Goal: Task Accomplishment & Management: Manage account settings

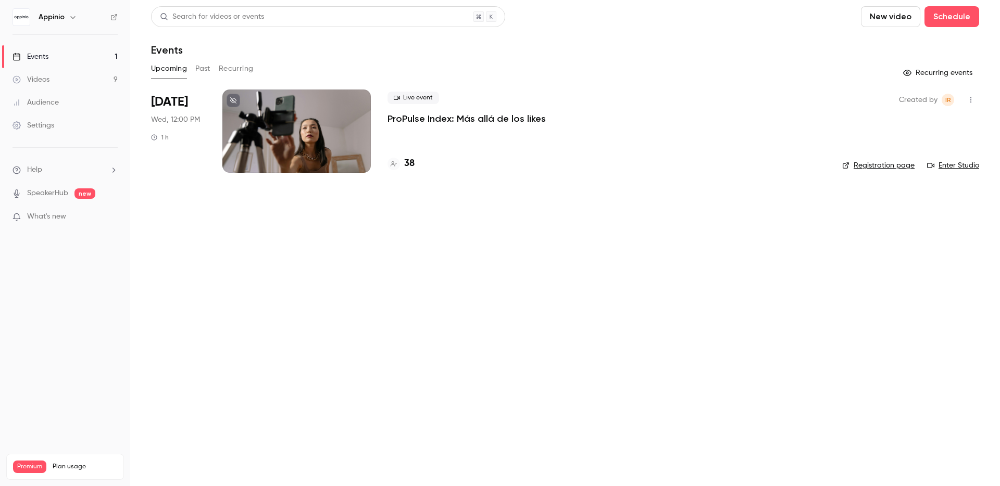
click at [453, 169] on div "38" at bounding box center [606, 164] width 438 height 14
click at [412, 160] on h4 "38" at bounding box center [409, 164] width 10 height 14
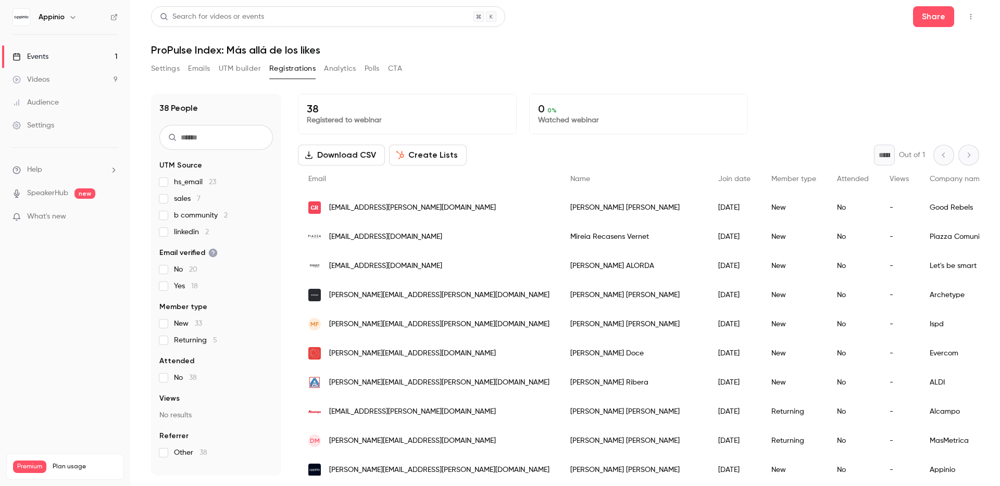
click at [70, 59] on link "Events 1" at bounding box center [65, 56] width 130 height 23
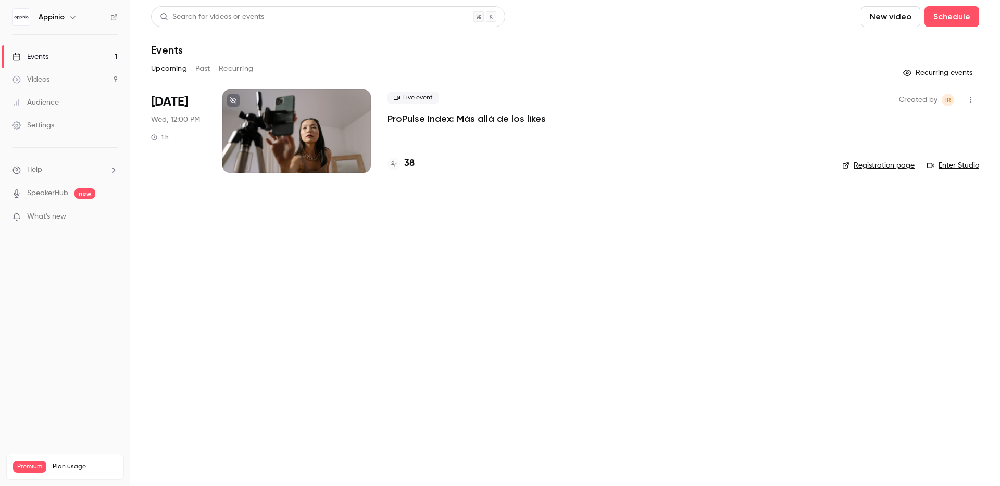
click at [199, 66] on button "Past" at bounding box center [202, 68] width 15 height 17
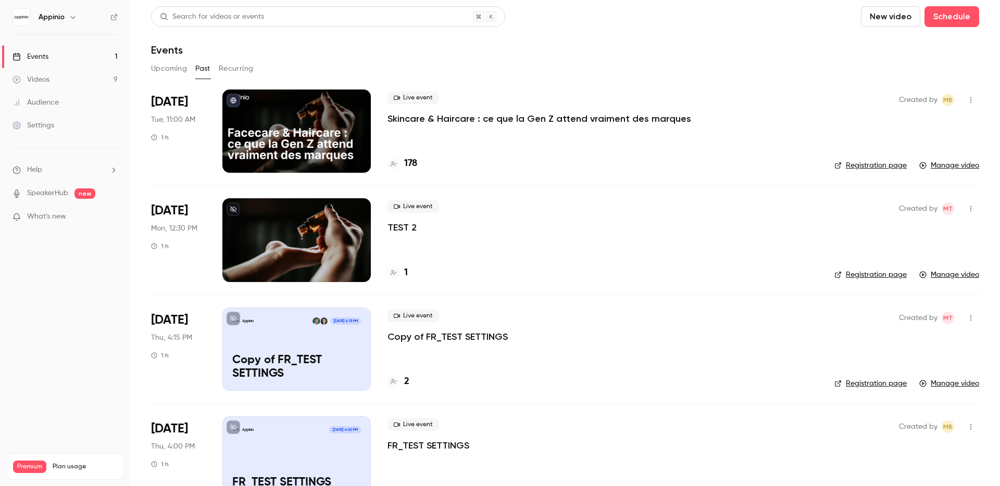
click at [50, 15] on h6 "Appinio" at bounding box center [52, 17] width 26 height 10
click at [21, 15] on img at bounding box center [21, 17] width 17 height 17
click at [569, 90] on div "Live event Skincare & Haircare : ce que la Gen Z attend vraiment des marques 178" at bounding box center [602, 131] width 430 height 83
click at [614, 119] on p "Skincare & Haircare : ce que la Gen Z attend vraiment des marques" at bounding box center [538, 118] width 303 height 12
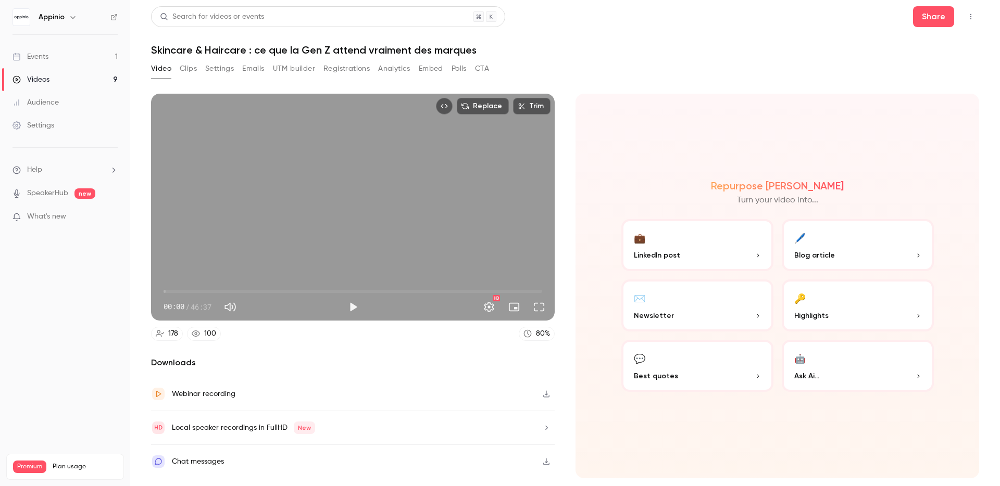
click at [229, 68] on button "Settings" at bounding box center [219, 68] width 29 height 17
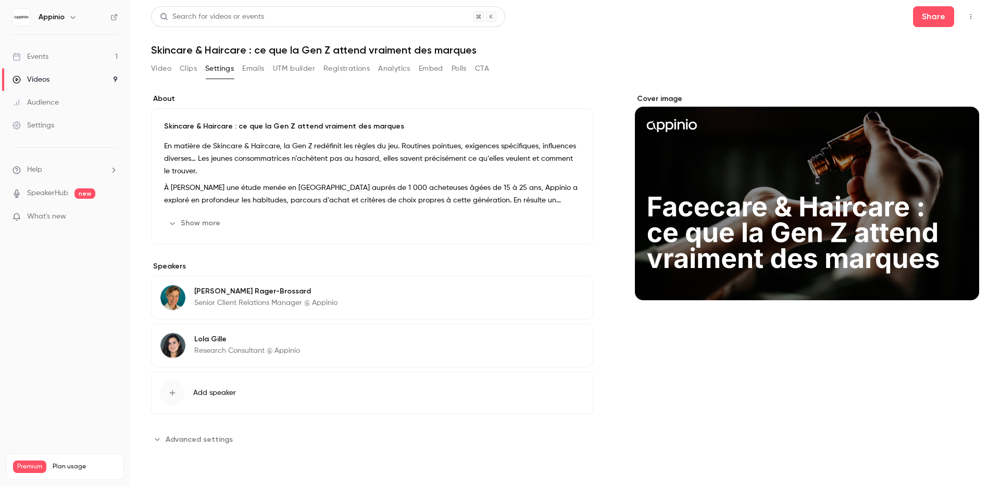
click at [223, 441] on span "Advanced settings" at bounding box center [199, 439] width 67 height 11
click at [572, 49] on h1 "Skincare & Haircare : ce que la Gen Z attend vraiment des marques" at bounding box center [565, 50] width 828 height 12
click at [244, 69] on button "Emails" at bounding box center [253, 68] width 22 height 17
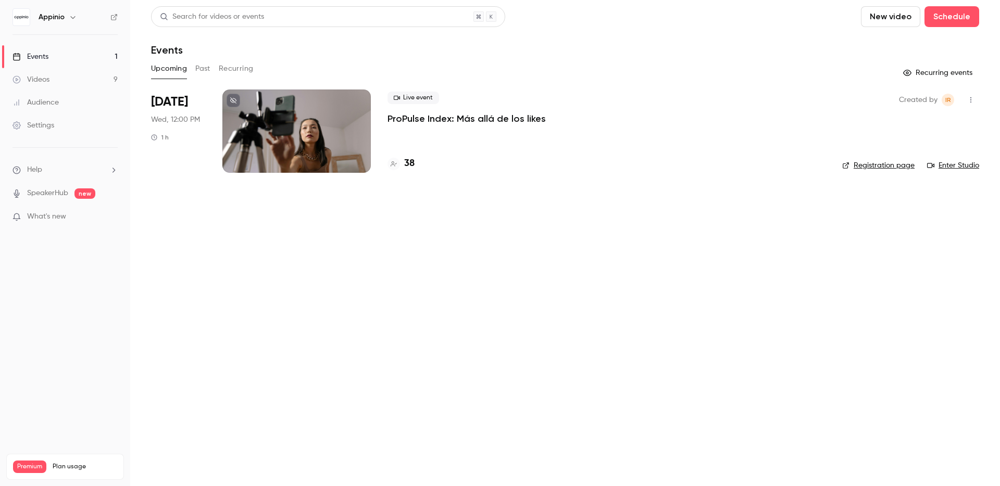
click at [207, 67] on button "Past" at bounding box center [202, 68] width 15 height 17
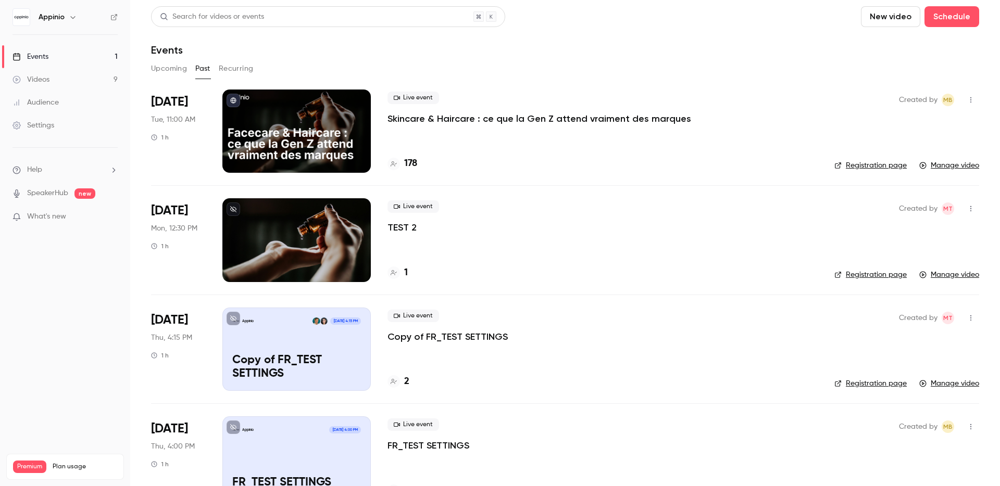
click at [490, 126] on div "Live event Skincare & Haircare : ce que la Gen Z attend vraiment des marques 178" at bounding box center [602, 131] width 430 height 83
click at [526, 116] on p "Skincare & Haircare : ce que la Gen Z attend vraiment des marques" at bounding box center [538, 118] width 303 height 12
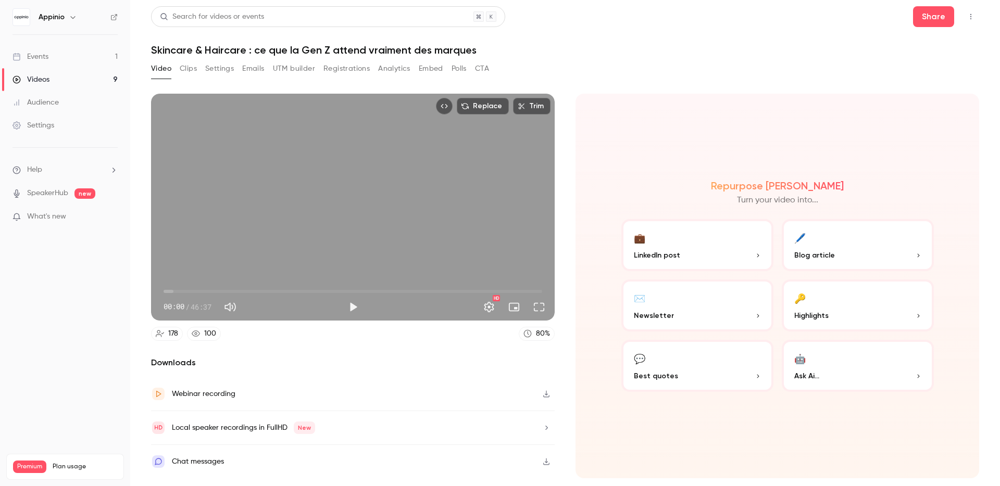
click at [259, 67] on button "Emails" at bounding box center [253, 68] width 22 height 17
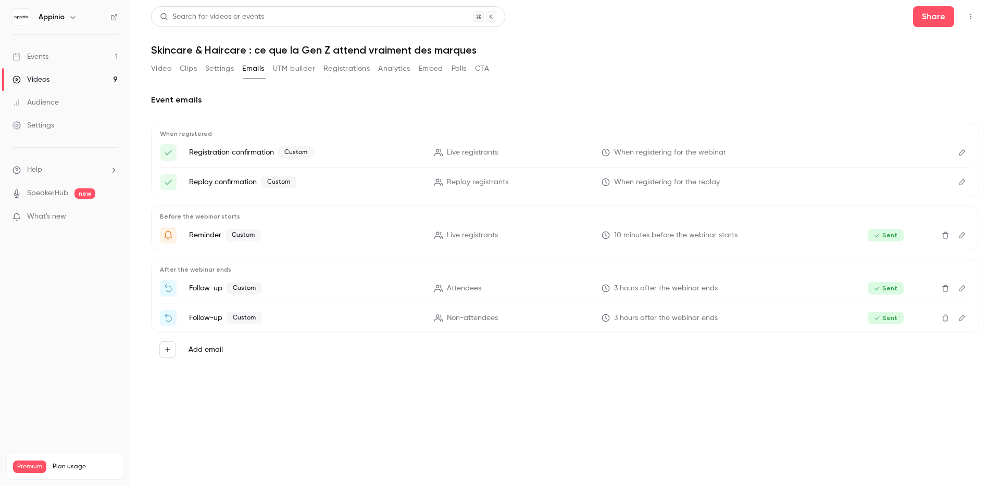
click at [815, 285] on p "3 hours after the webinar ends" at bounding box center [717, 288] width 233 height 11
click at [208, 289] on p "Follow-up Custom" at bounding box center [305, 288] width 233 height 12
click at [262, 290] on p "Follow-up Custom" at bounding box center [305, 288] width 233 height 12
click at [252, 287] on span "Custom" at bounding box center [243, 288] width 35 height 12
click at [962, 285] on icon "Edit" at bounding box center [961, 288] width 8 height 7
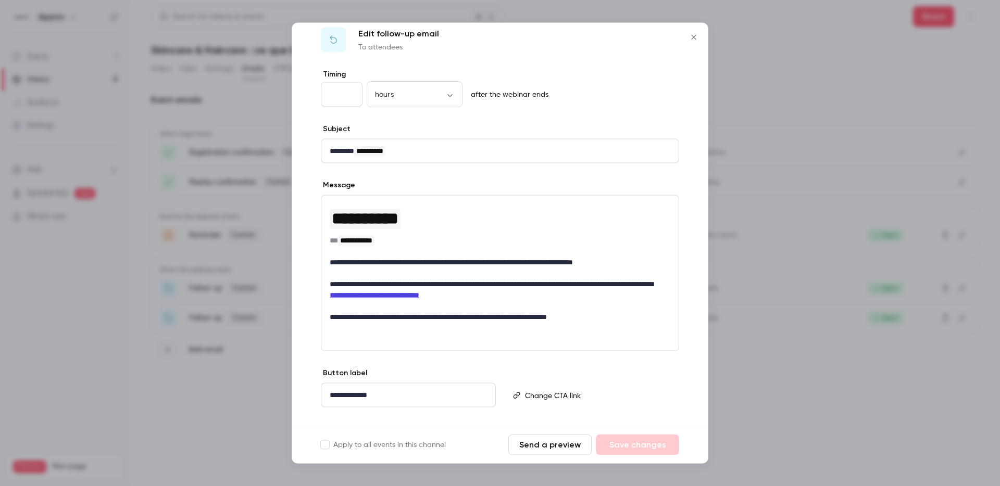
scroll to position [35, 0]
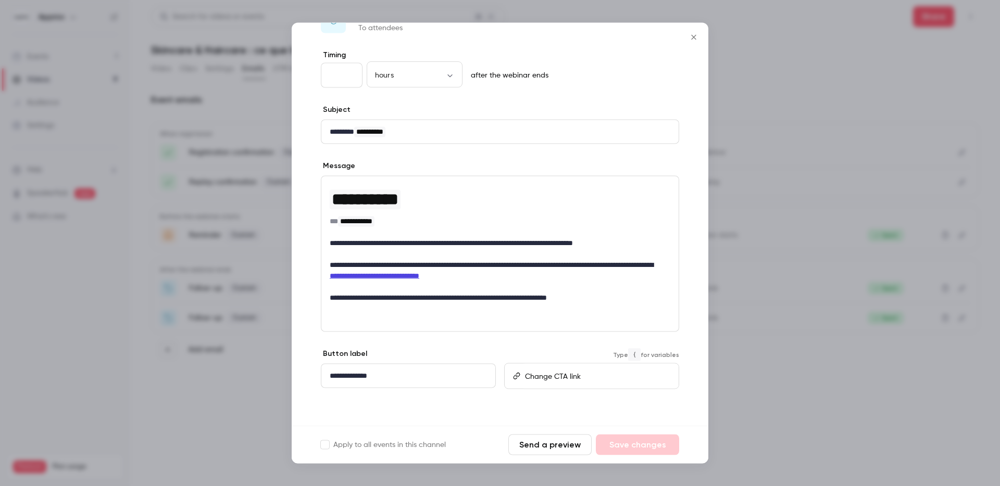
click at [565, 377] on p "editor" at bounding box center [597, 376] width 145 height 11
click at [550, 352] on div "Type { for variables" at bounding box center [591, 377] width 175 height 56
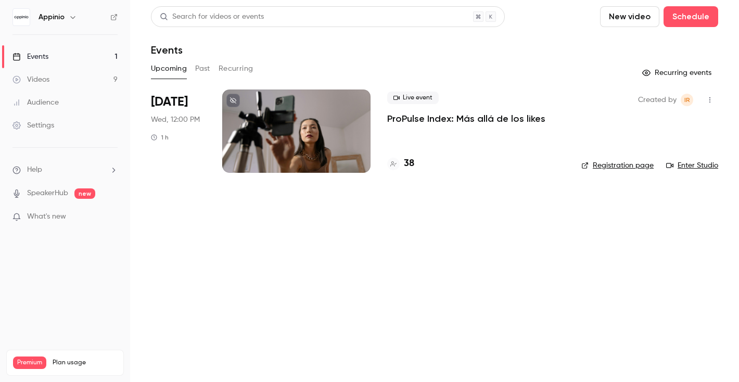
click at [198, 67] on button "Past" at bounding box center [202, 68] width 15 height 17
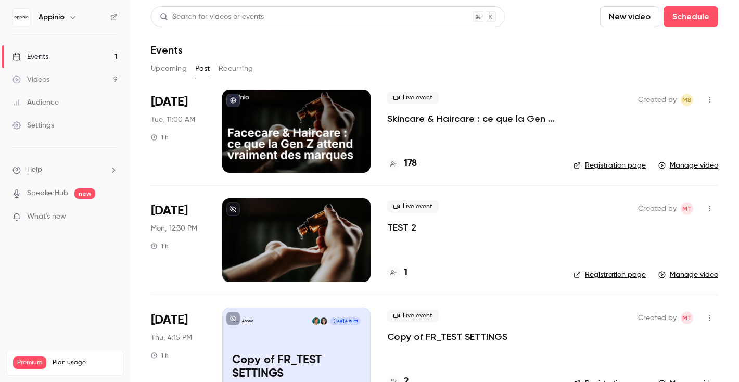
click at [714, 207] on button "button" at bounding box center [710, 208] width 17 height 17
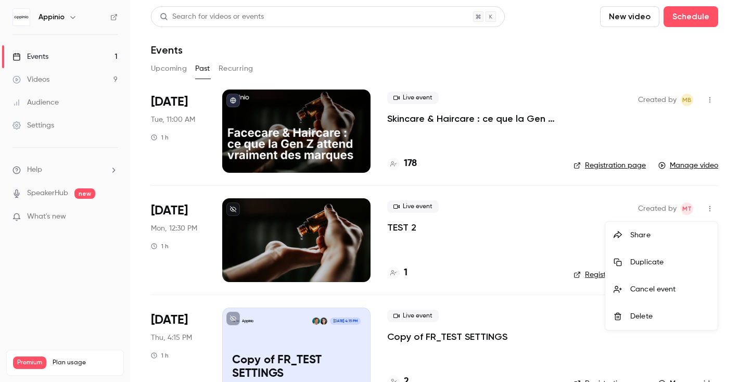
click at [653, 310] on li "Delete" at bounding box center [661, 316] width 112 height 27
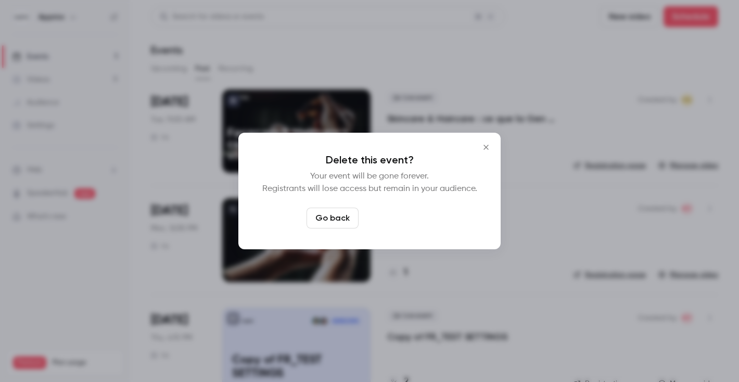
click at [408, 215] on button "Delete event" at bounding box center [398, 218] width 70 height 21
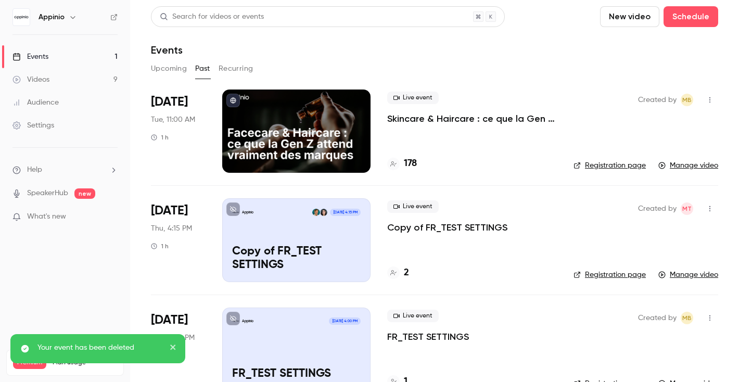
click at [708, 207] on icon "button" at bounding box center [710, 208] width 8 height 7
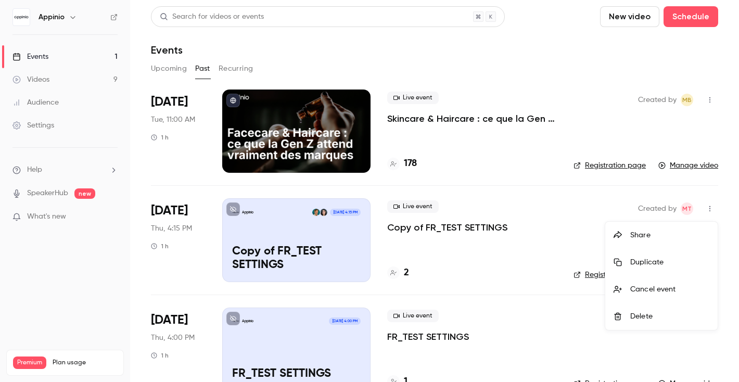
click at [662, 312] on div "Delete" at bounding box center [669, 316] width 79 height 10
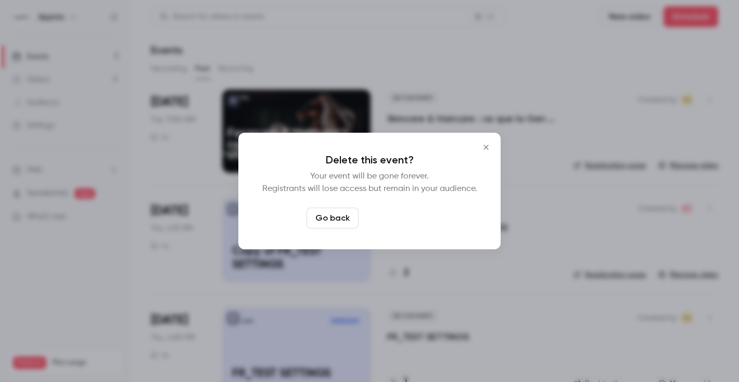
click at [413, 225] on button "Delete event" at bounding box center [398, 218] width 70 height 21
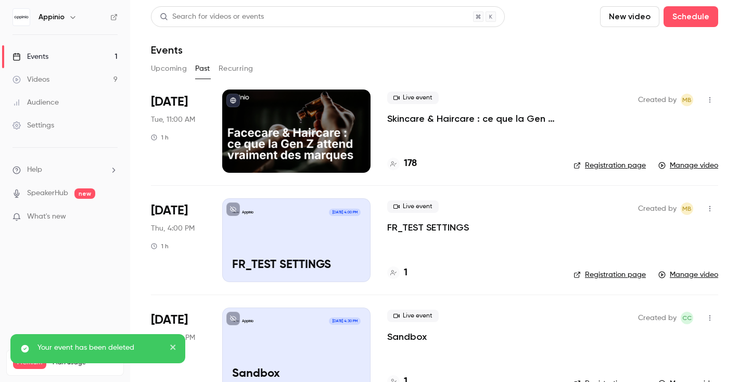
click at [710, 206] on icon "button" at bounding box center [710, 209] width 1 height 6
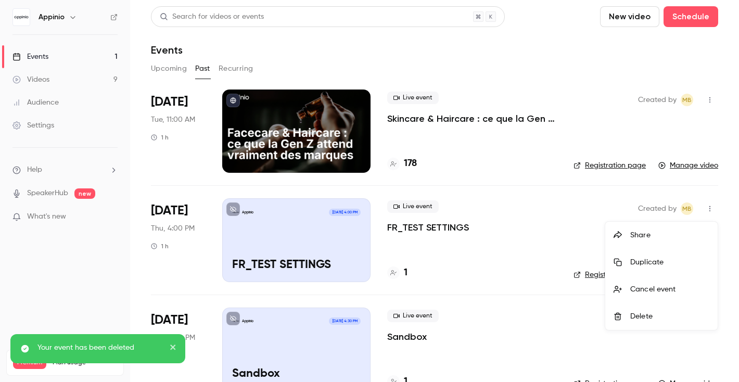
click at [640, 311] on div "Delete" at bounding box center [669, 316] width 79 height 10
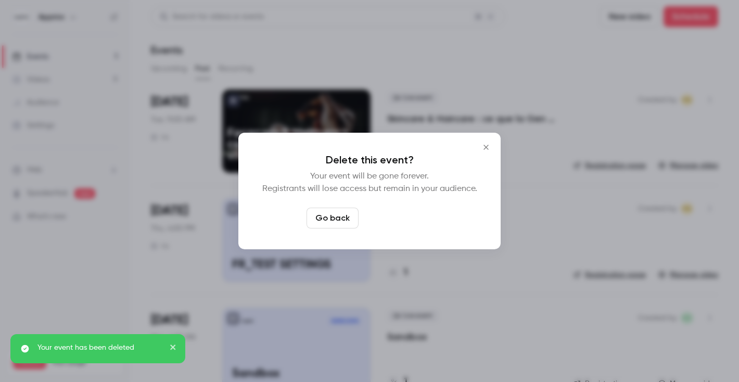
click at [415, 218] on button "Delete event" at bounding box center [398, 218] width 70 height 21
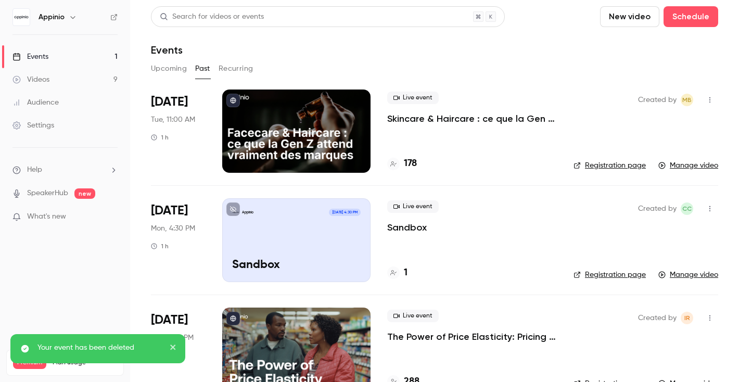
click at [486, 99] on div "Live event Skincare & Haircare : ce que la Gen Z attend vraiment des marques" at bounding box center [472, 108] width 170 height 33
click at [477, 115] on p "Skincare & Haircare : ce que la Gen Z attend vraiment des marques" at bounding box center [472, 118] width 170 height 12
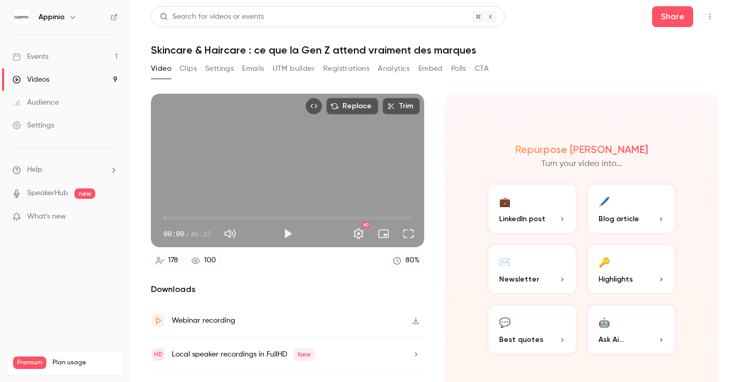
click at [351, 70] on button "Registrations" at bounding box center [346, 68] width 46 height 17
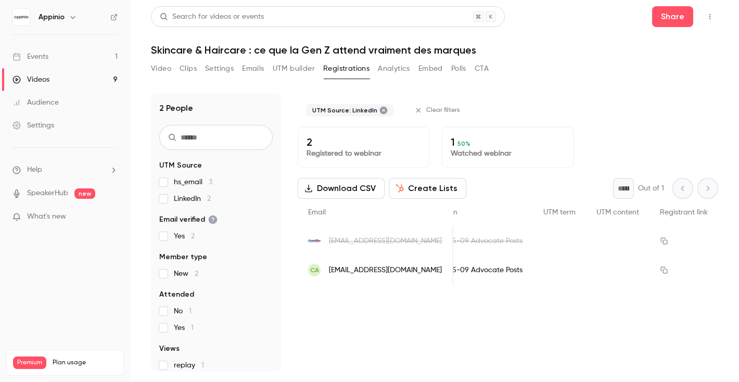
scroll to position [0, 635]
